Goal: Task Accomplishment & Management: Complete application form

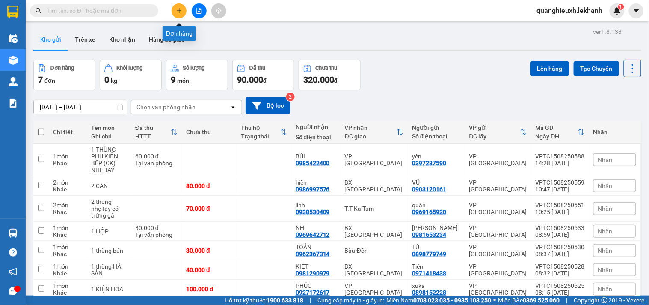
click at [179, 13] on icon "plus" at bounding box center [179, 11] width 6 height 6
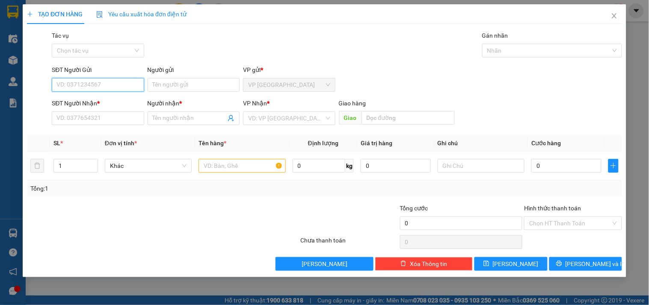
click at [108, 88] on input "SĐT Người Gửi" at bounding box center [98, 85] width 92 height 14
click at [131, 88] on input "SĐT Người Gửi" at bounding box center [98, 85] width 92 height 14
type input "0933159286"
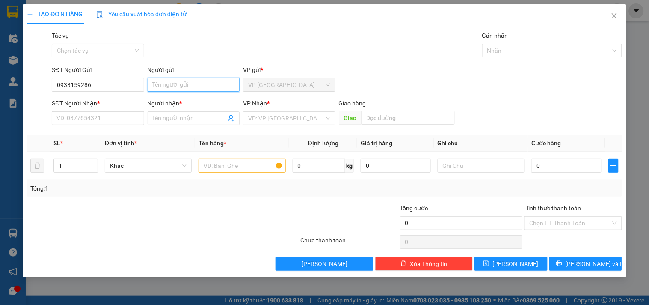
click at [166, 80] on input "Người gửi" at bounding box center [194, 85] width 92 height 14
type input "THÂN [DEMOGRAPHIC_DATA]"
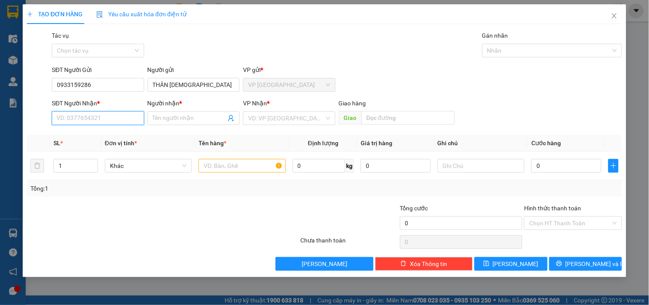
click at [118, 115] on input "SĐT Người Nhận *" at bounding box center [98, 118] width 92 height 14
type input "0973102976"
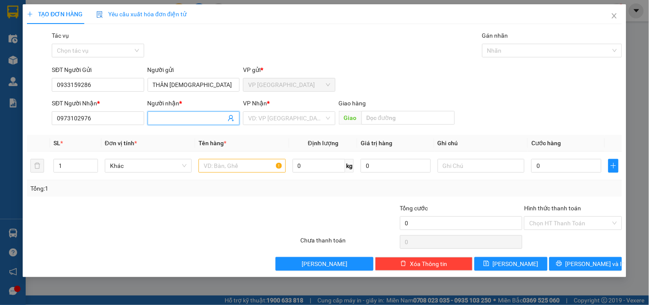
click at [172, 121] on input "Người nhận *" at bounding box center [189, 117] width 73 height 9
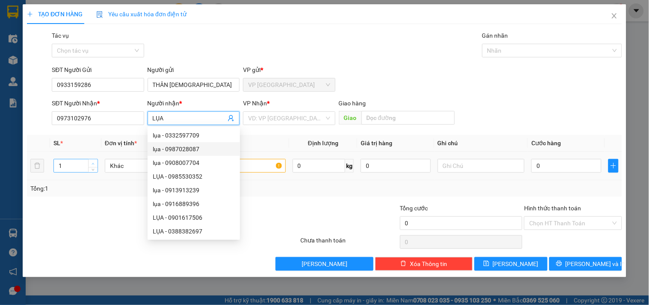
type input "LỤA"
click at [94, 162] on icon "up" at bounding box center [93, 163] width 3 height 3
type input "4"
click at [94, 162] on icon "up" at bounding box center [93, 163] width 3 height 3
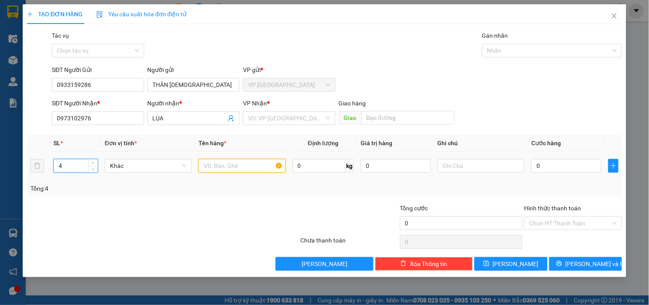
click at [257, 165] on input "text" at bounding box center [241, 166] width 87 height 14
type input "4 KIỆN TO"
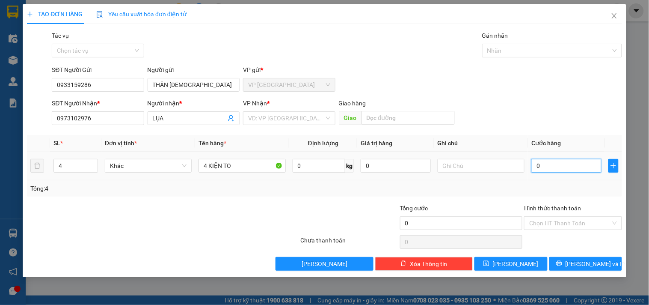
click at [578, 169] on input "0" at bounding box center [566, 166] width 70 height 14
click at [318, 120] on input "search" at bounding box center [286, 118] width 76 height 13
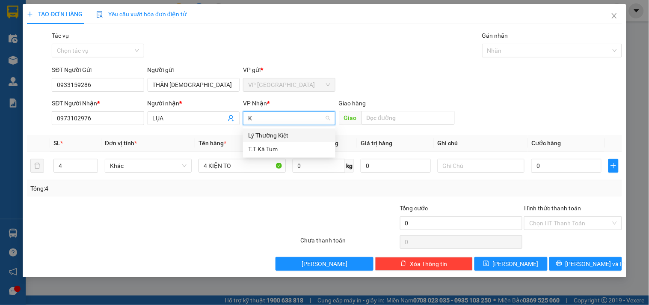
type input "KT"
click at [304, 133] on div "T.T Kà Tum" at bounding box center [289, 134] width 82 height 9
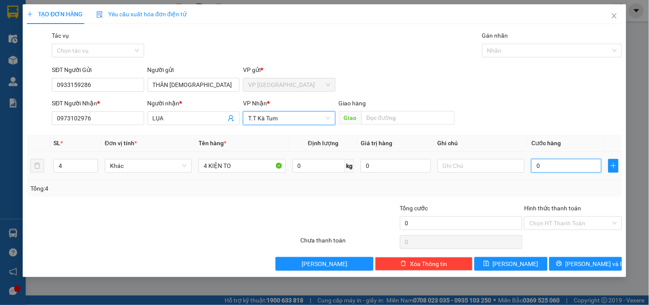
click at [540, 169] on input "0" at bounding box center [566, 166] width 70 height 14
type input "2"
type input "23"
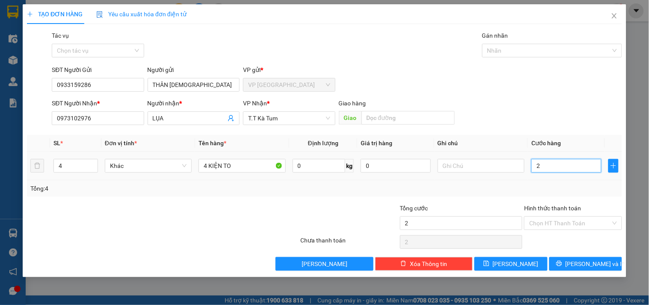
type input "23"
type input "230"
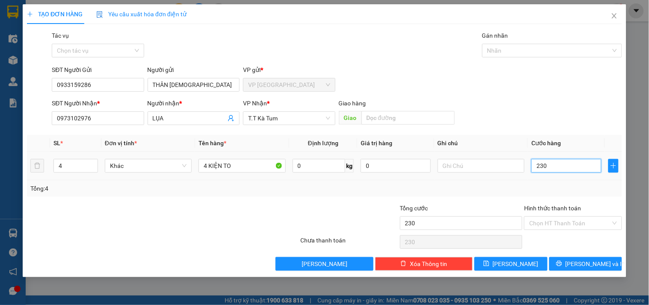
type input "2.300"
type input "23.000"
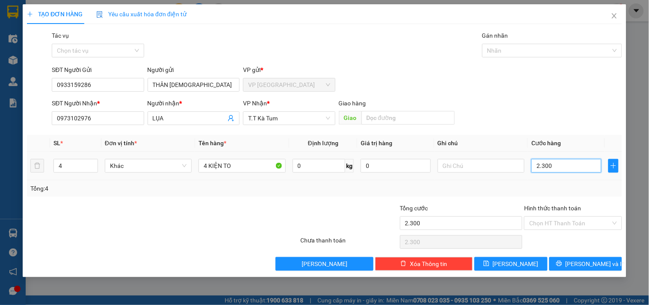
type input "23.000"
type input "230.000"
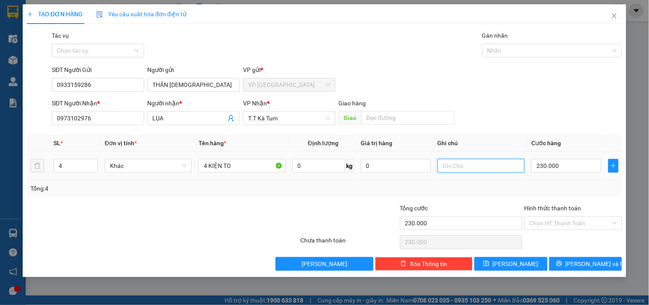
click at [479, 168] on input "text" at bounding box center [481, 166] width 87 height 14
type input "Y"
type input "T"
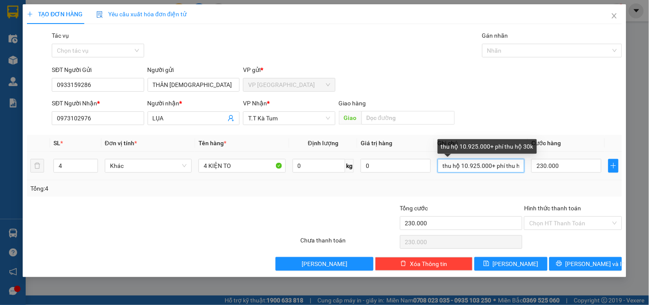
click at [520, 166] on input "thu hộ 10.925.000+ phí thu hộ 30k" at bounding box center [481, 166] width 87 height 14
click at [510, 168] on input "thu hộ 10.925.000+ phí thu hộ 30k" at bounding box center [481, 166] width 87 height 14
click at [507, 166] on input "thu hộ 10.925.000+ phí thu hộ 30k" at bounding box center [481, 166] width 87 height 14
click at [499, 166] on input "thu hộ 10.925.000+ phí thu hộ 30k" at bounding box center [481, 166] width 87 height 14
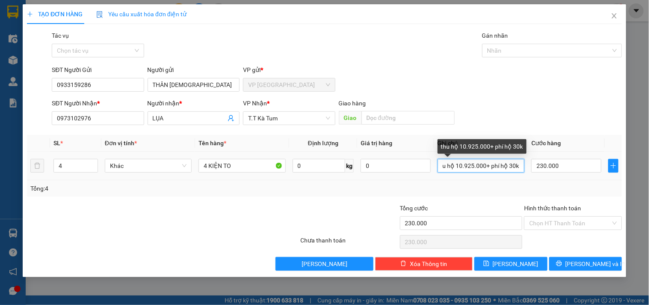
scroll to position [0, 5]
click at [517, 166] on input "thu hộ 10.925.000+ phí ck hộ 30k" at bounding box center [481, 166] width 87 height 14
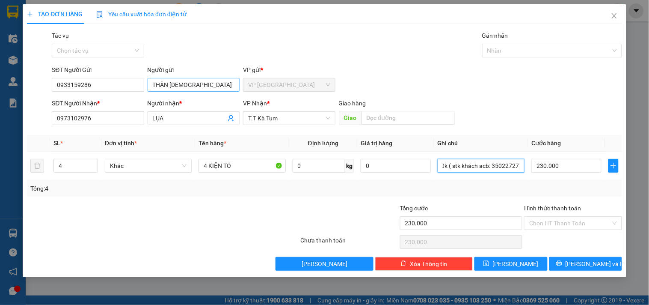
type input "thu hộ 10.925.000+ phí ck hộ 30k ( stk khách acb: 35022727)"
click at [188, 83] on input "THÂN [DEMOGRAPHIC_DATA]" at bounding box center [194, 85] width 92 height 14
type input "THÂN [DEMOGRAPHIC_DATA]"
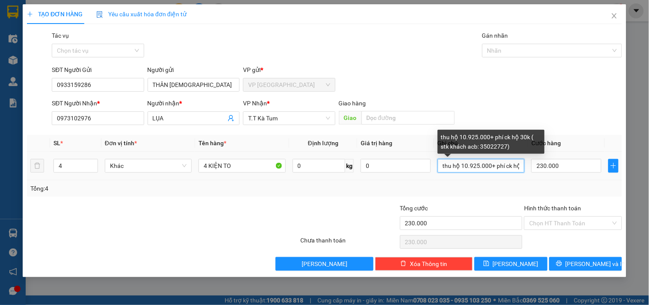
click at [498, 168] on input "thu hộ 10.925.000+ phí ck hộ 30k ( stk khách acb: 35022727)" at bounding box center [481, 166] width 87 height 14
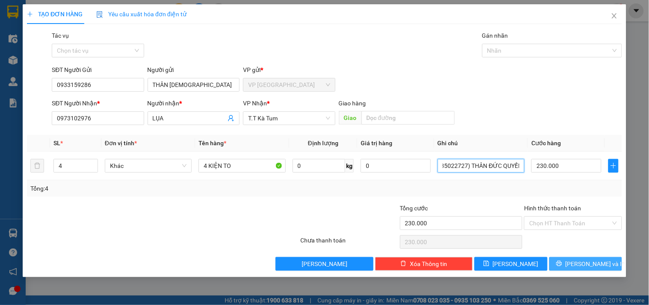
type input "thu hộ 10.925.000+ phí ck hộ 30k ( stk khách acb: 35022727) THÂN ĐỨC QUYỀN"
click at [562, 266] on icon "printer" at bounding box center [559, 263] width 6 height 6
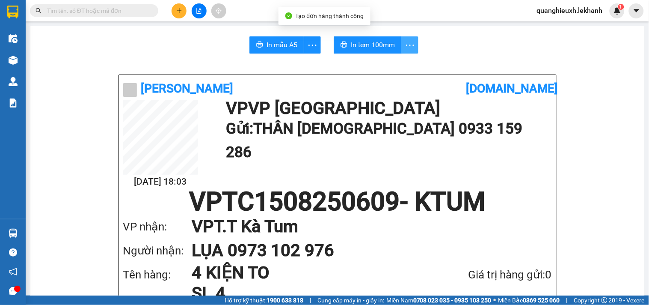
click at [405, 46] on icon "more" at bounding box center [410, 45] width 11 height 11
click at [394, 62] on div "In tem 100mm theo số lượng (4)" at bounding box center [367, 63] width 86 height 9
click at [364, 45] on span "In tem 100mm" at bounding box center [373, 44] width 44 height 11
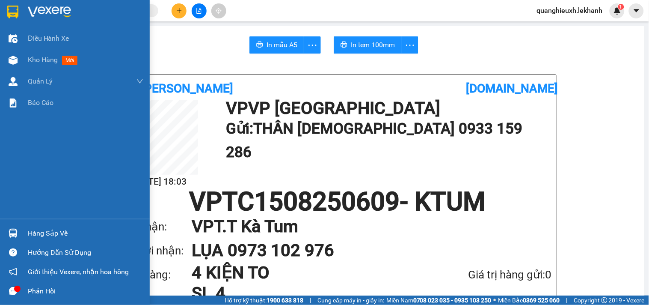
click at [58, 7] on img at bounding box center [49, 12] width 43 height 13
